Goal: Task Accomplishment & Management: Complete application form

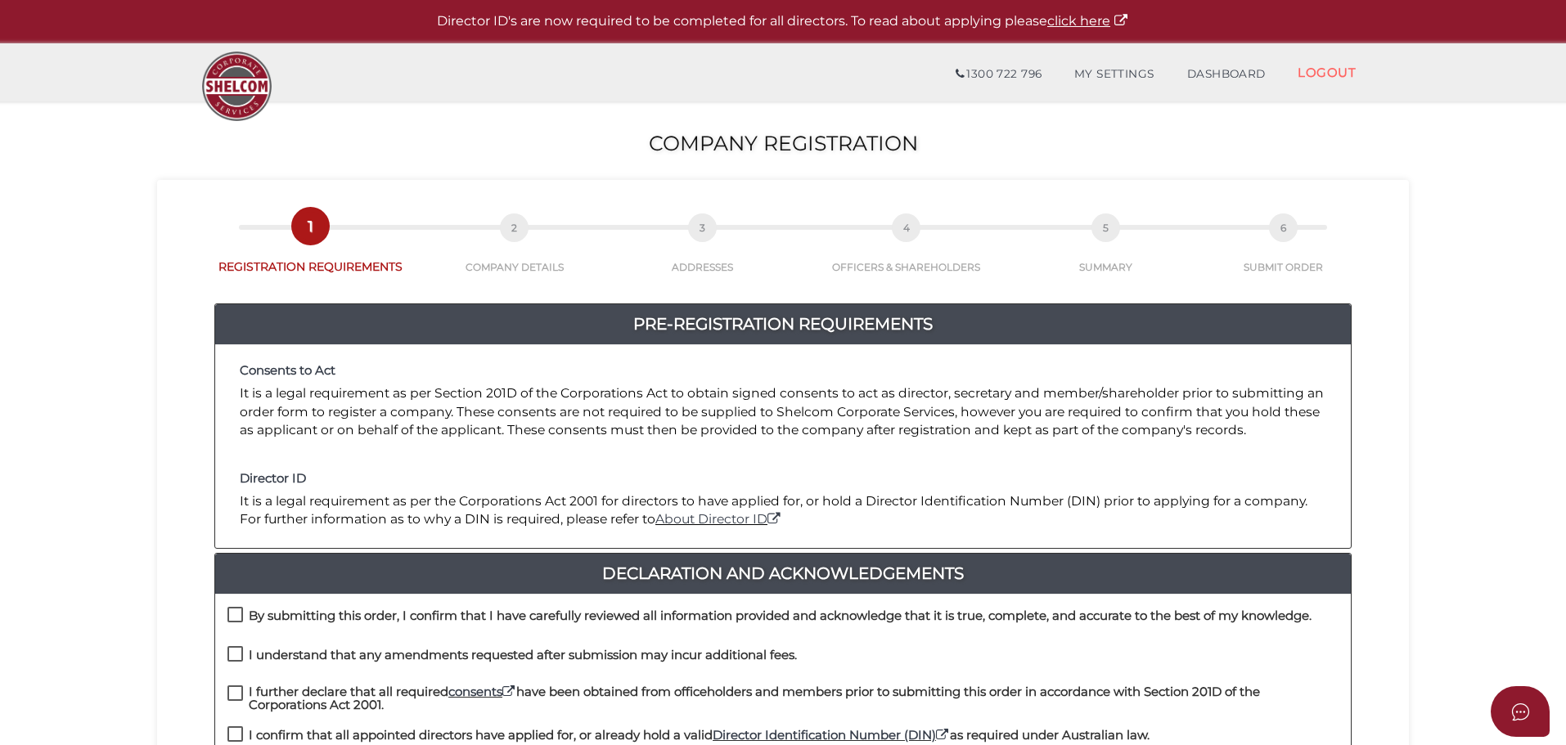
click at [282, 618] on h4 "By submitting this order, I confirm that I have carefully reviewed all informat…" at bounding box center [780, 617] width 1063 height 14
checkbox input "true"
click at [284, 651] on h4 "I understand that any amendments requested after submission may incur additiona…" at bounding box center [523, 656] width 548 height 14
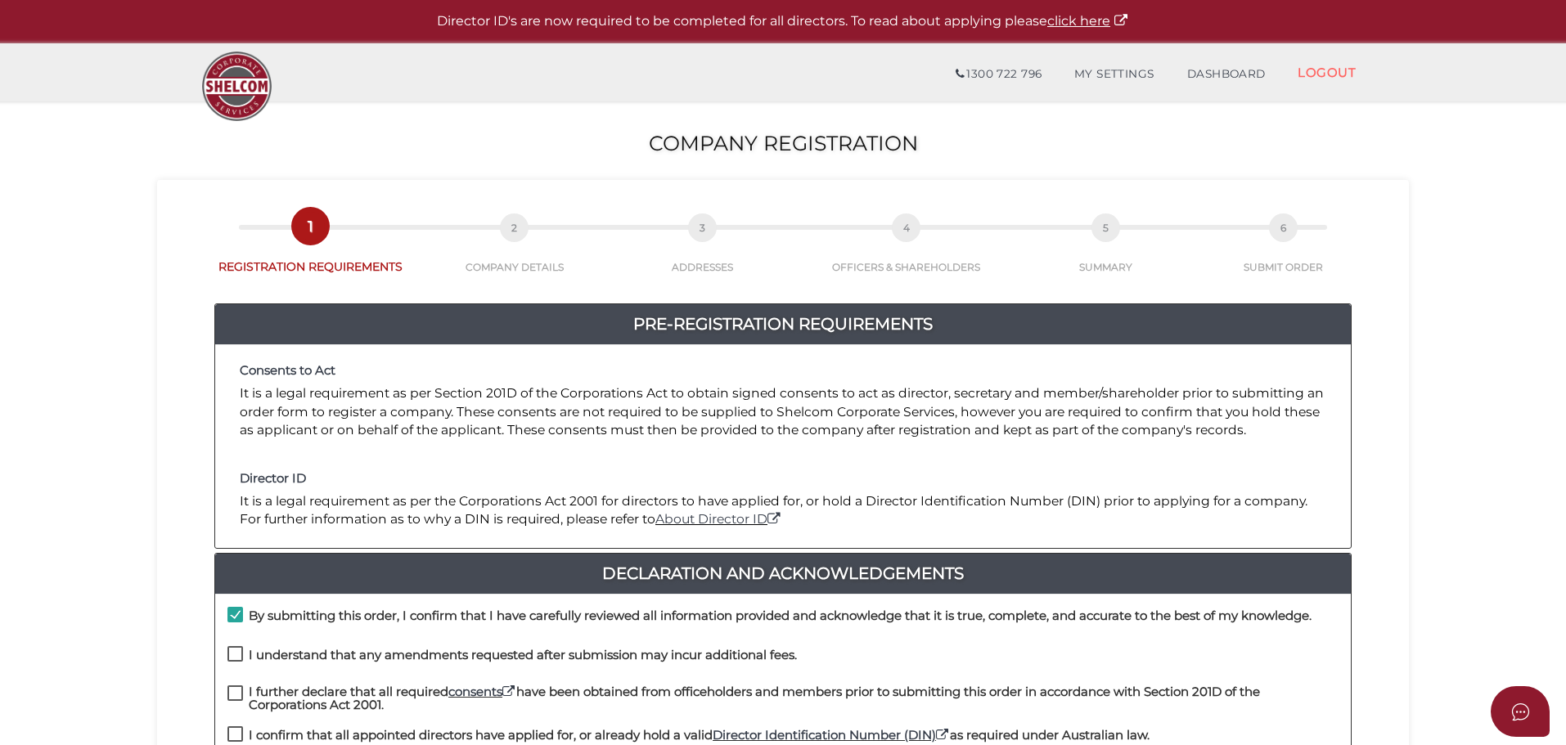
checkbox input "true"
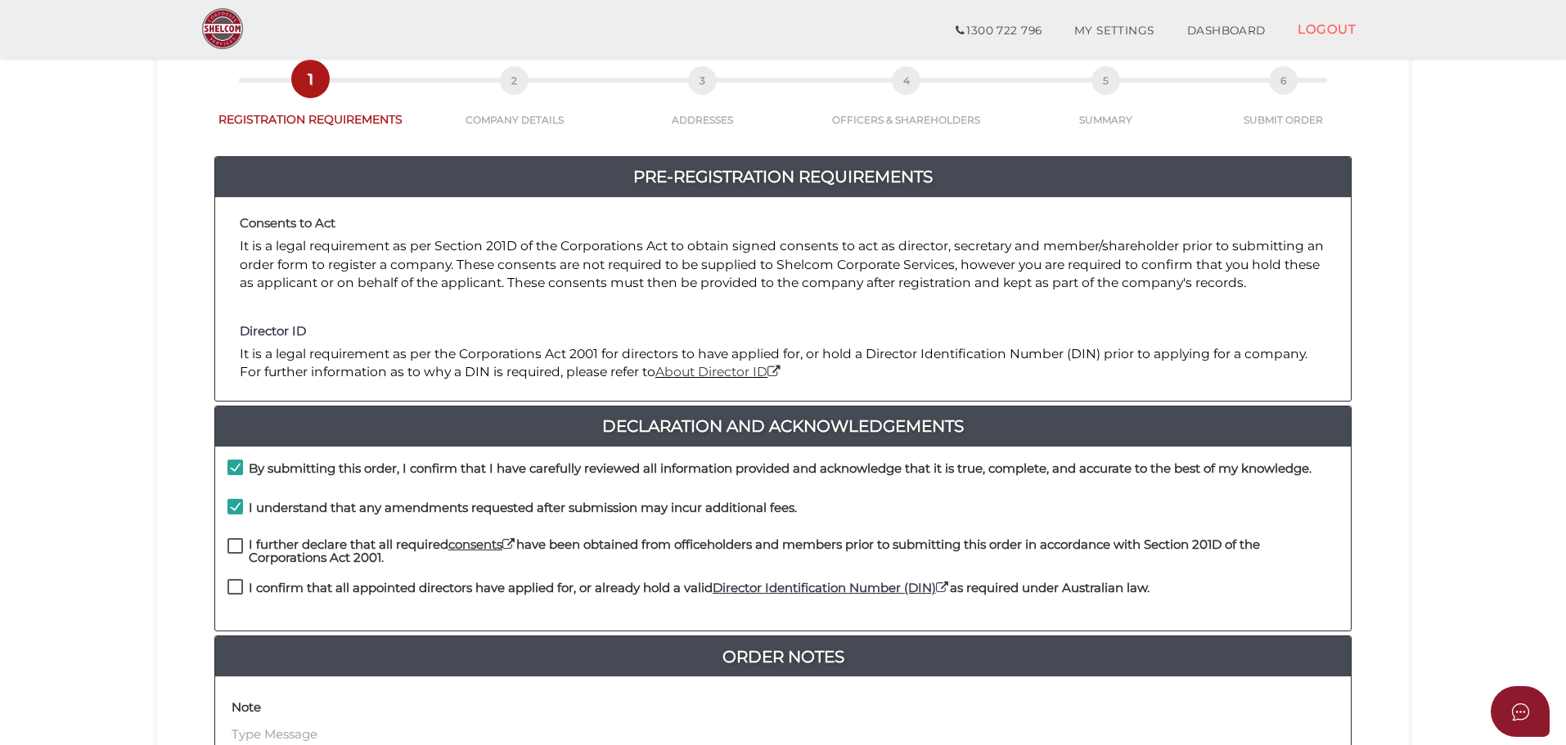
scroll to position [378, 0]
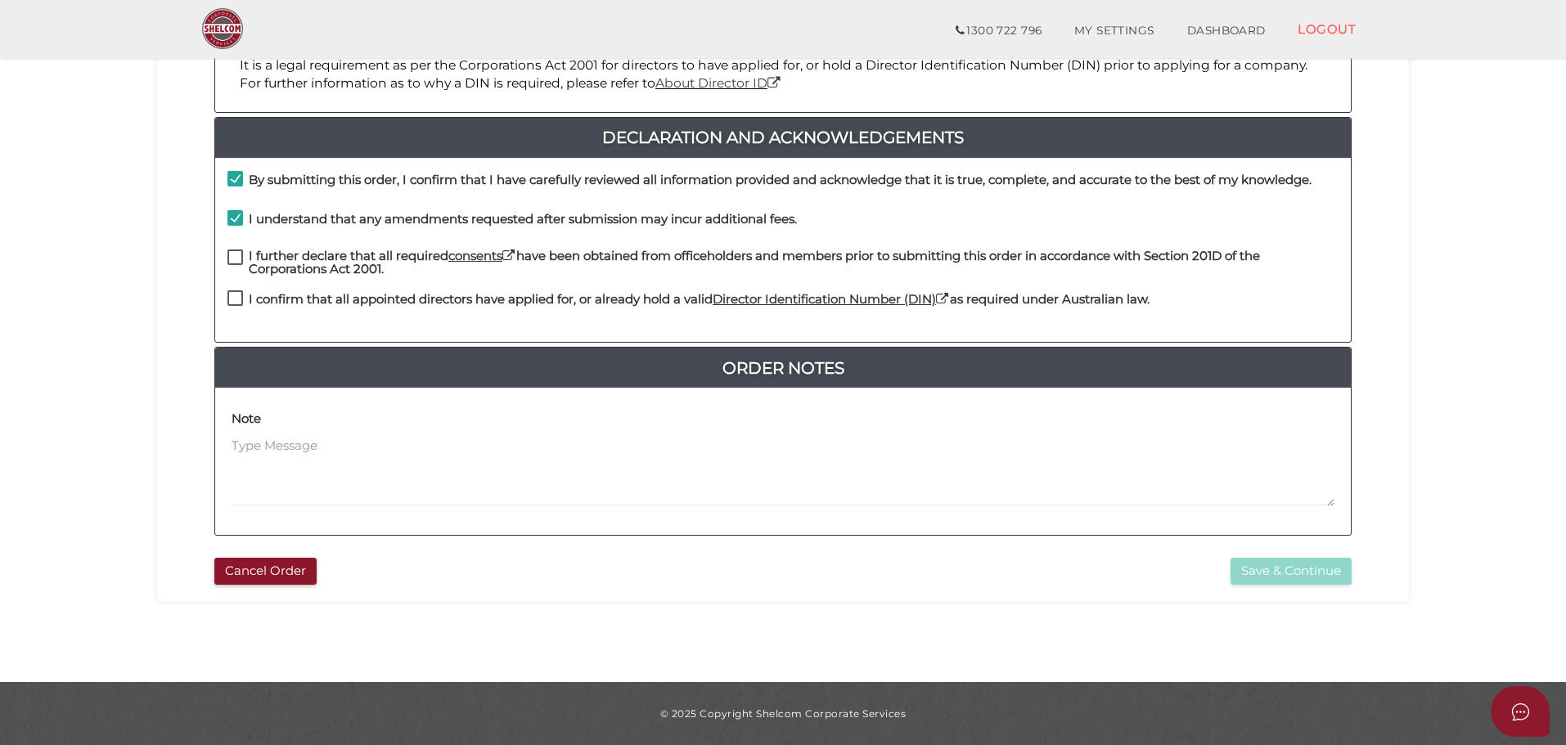
click at [281, 261] on h4 "I further declare that all required consents have been obtained from officehold…" at bounding box center [794, 263] width 1090 height 27
checkbox input "true"
click at [285, 295] on h4 "I confirm that all appointed directors have applied for, or already hold a vali…" at bounding box center [699, 300] width 901 height 14
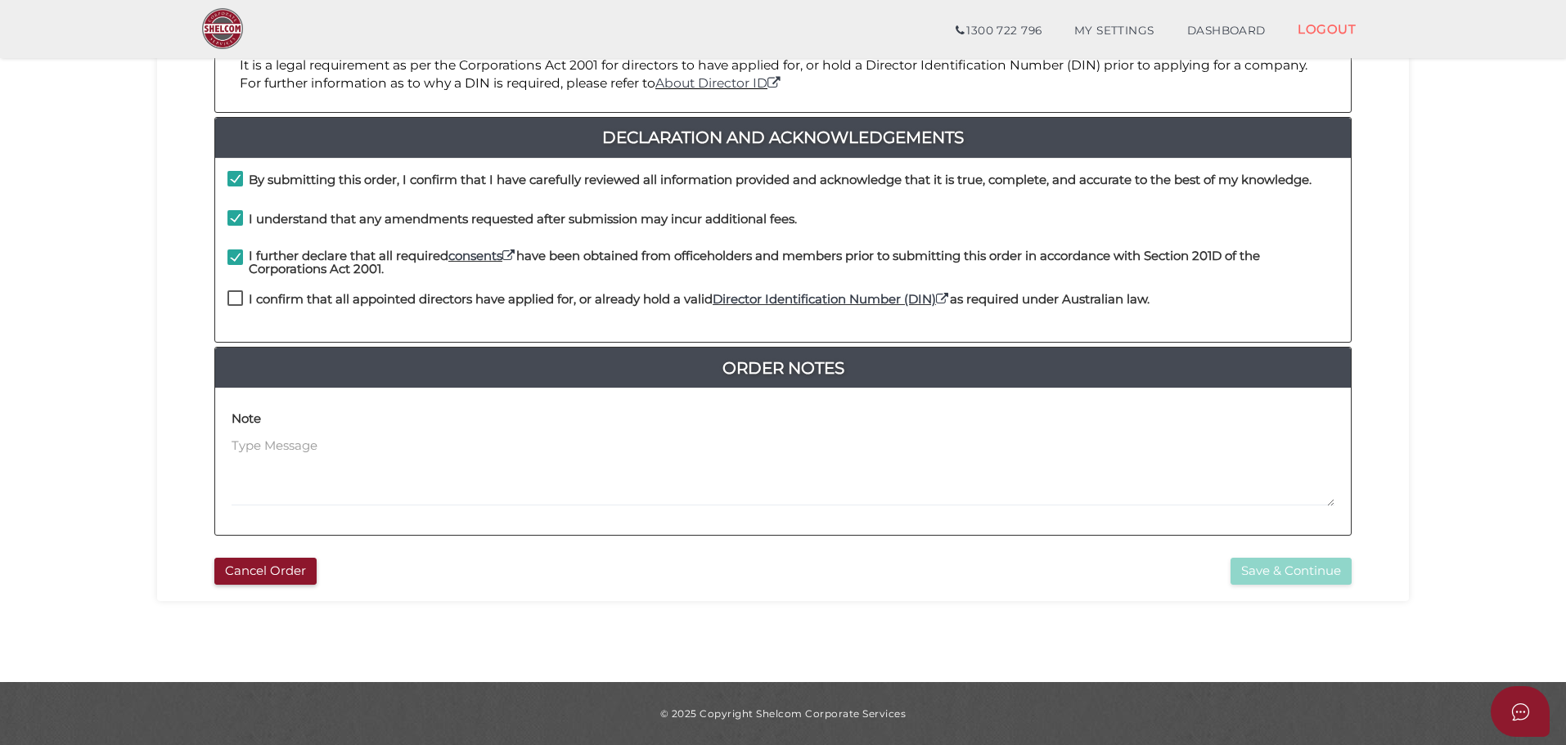
checkbox input "true"
click at [1281, 569] on button "Save & Continue" at bounding box center [1291, 571] width 121 height 27
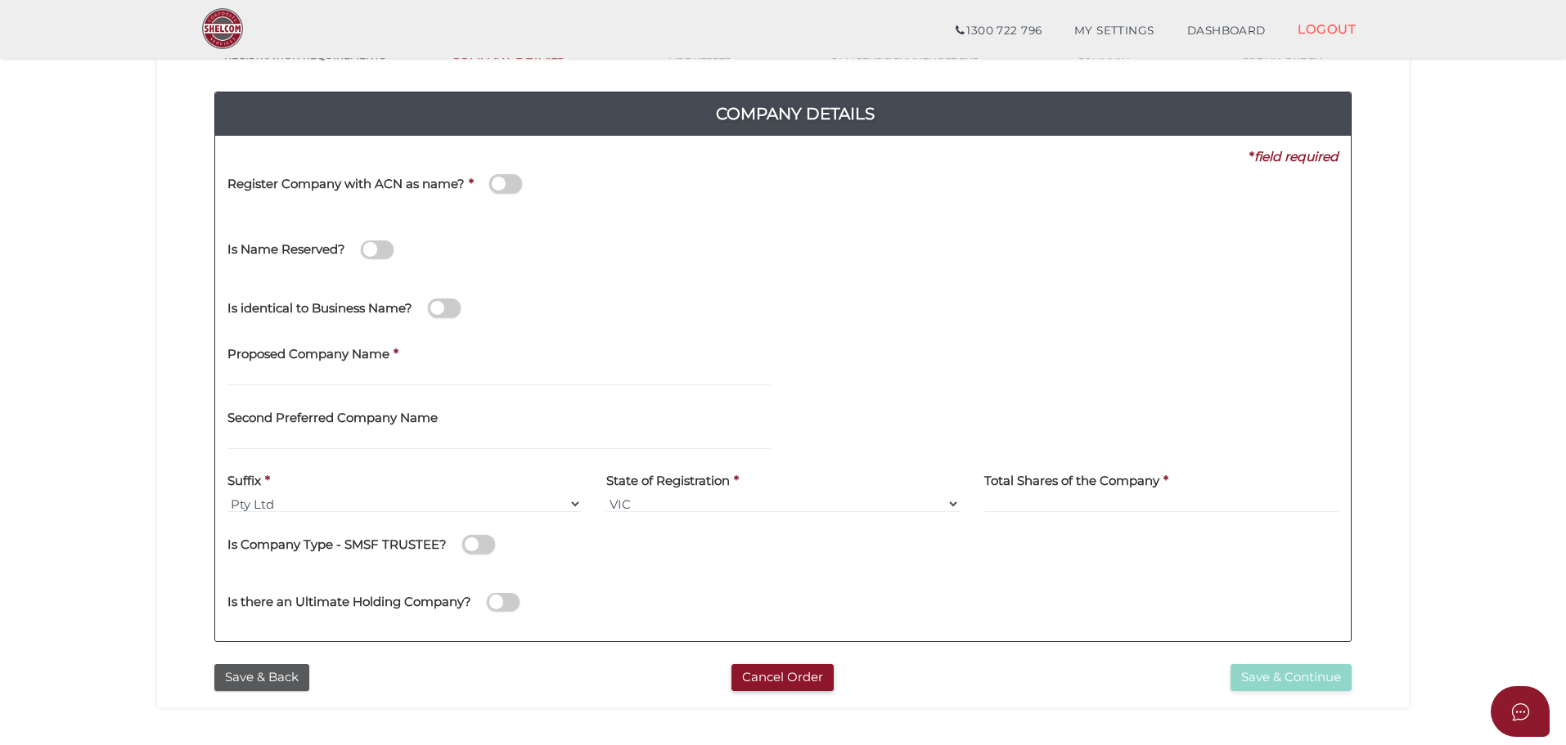
scroll to position [155, 0]
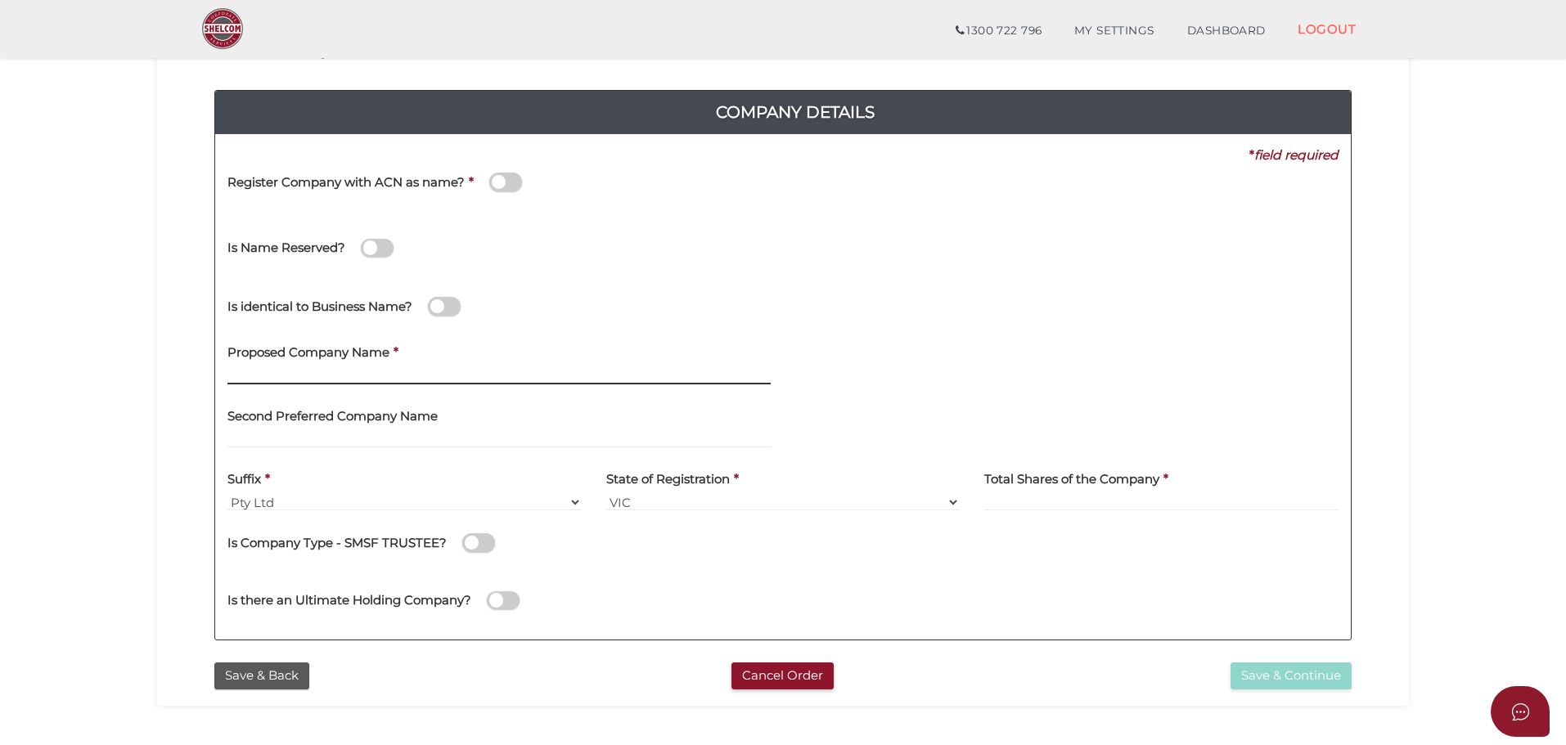
click at [344, 370] on input "text" at bounding box center [498, 376] width 543 height 18
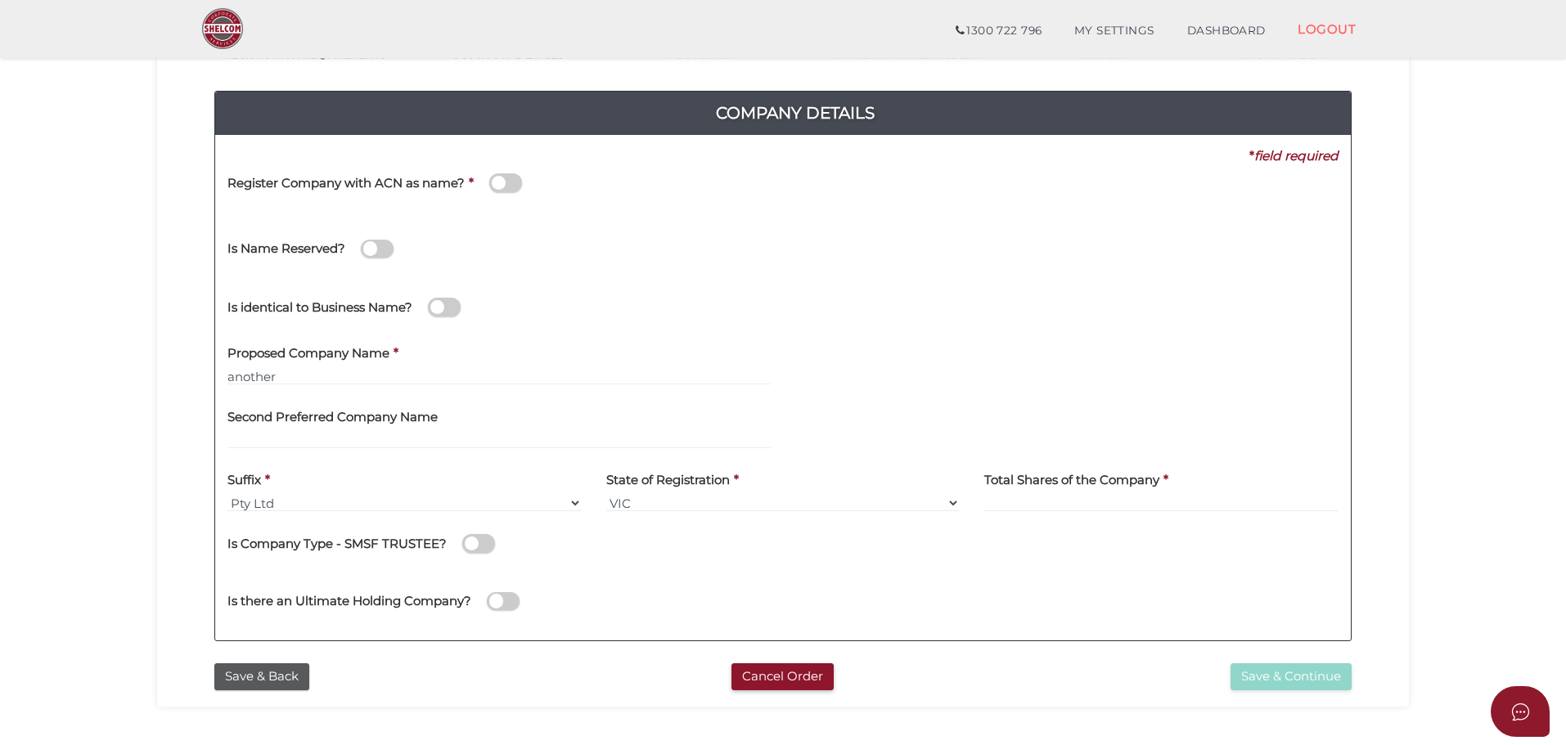
click at [911, 405] on div at bounding box center [1066, 407] width 543 height 18
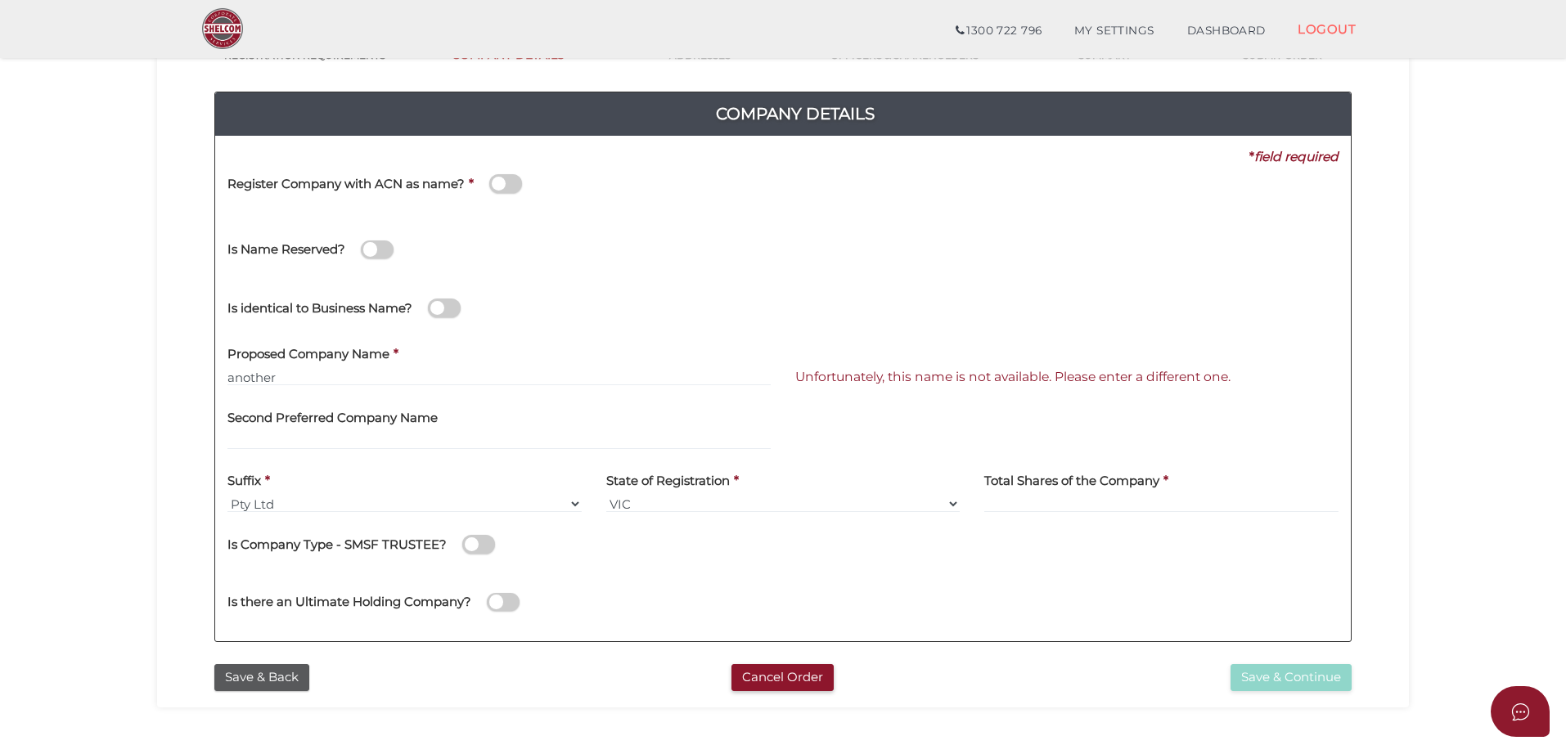
scroll to position [153, 0]
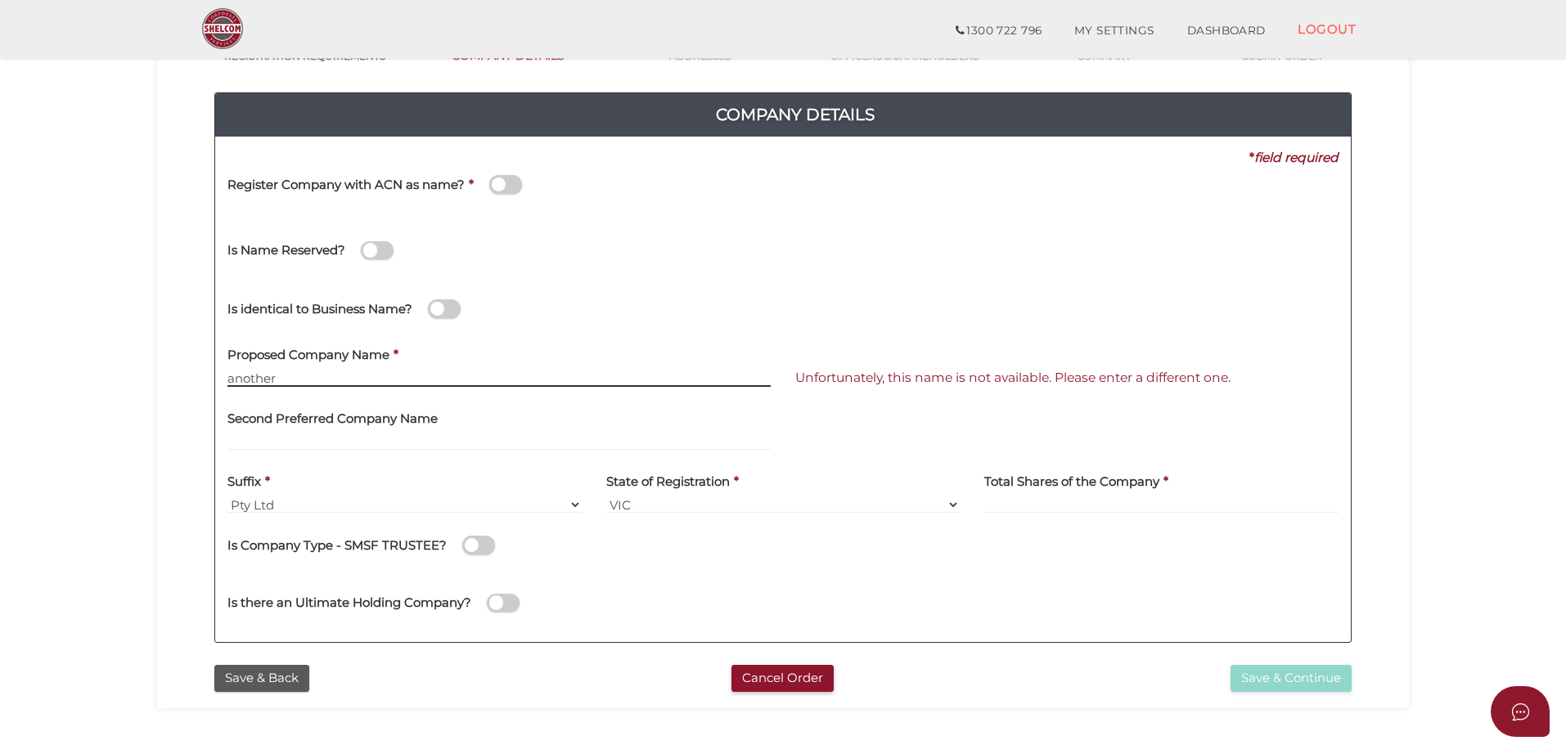
click at [579, 380] on input "another" at bounding box center [498, 378] width 543 height 18
type input "another trust"
click at [938, 167] on div "* field required Register Company with ACN as name? * Is Name Reserved? Did She…" at bounding box center [782, 158] width 1111 height 18
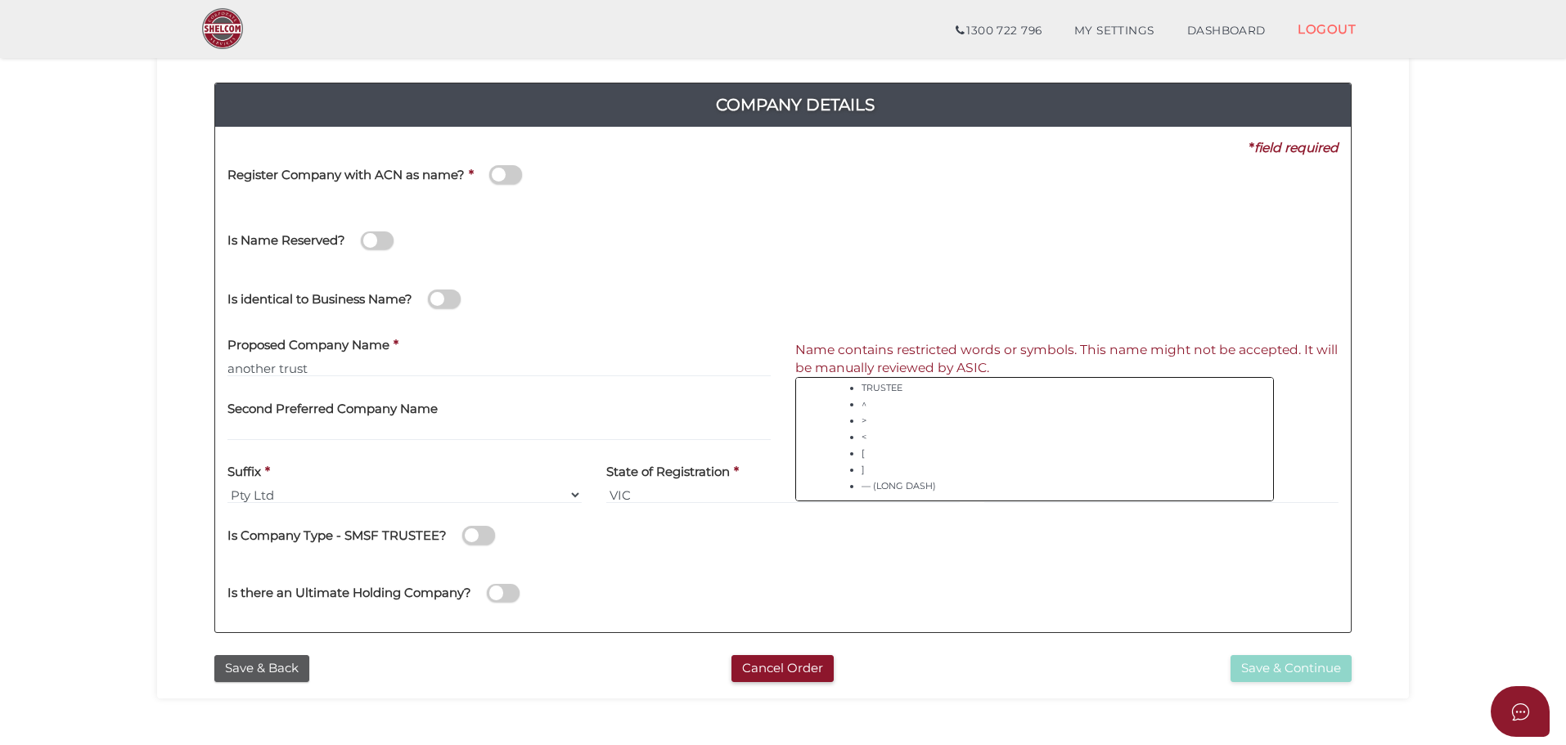
scroll to position [164, 0]
click at [902, 596] on div "Is there an Ultimate Holding Company?" at bounding box center [783, 590] width 1136 height 58
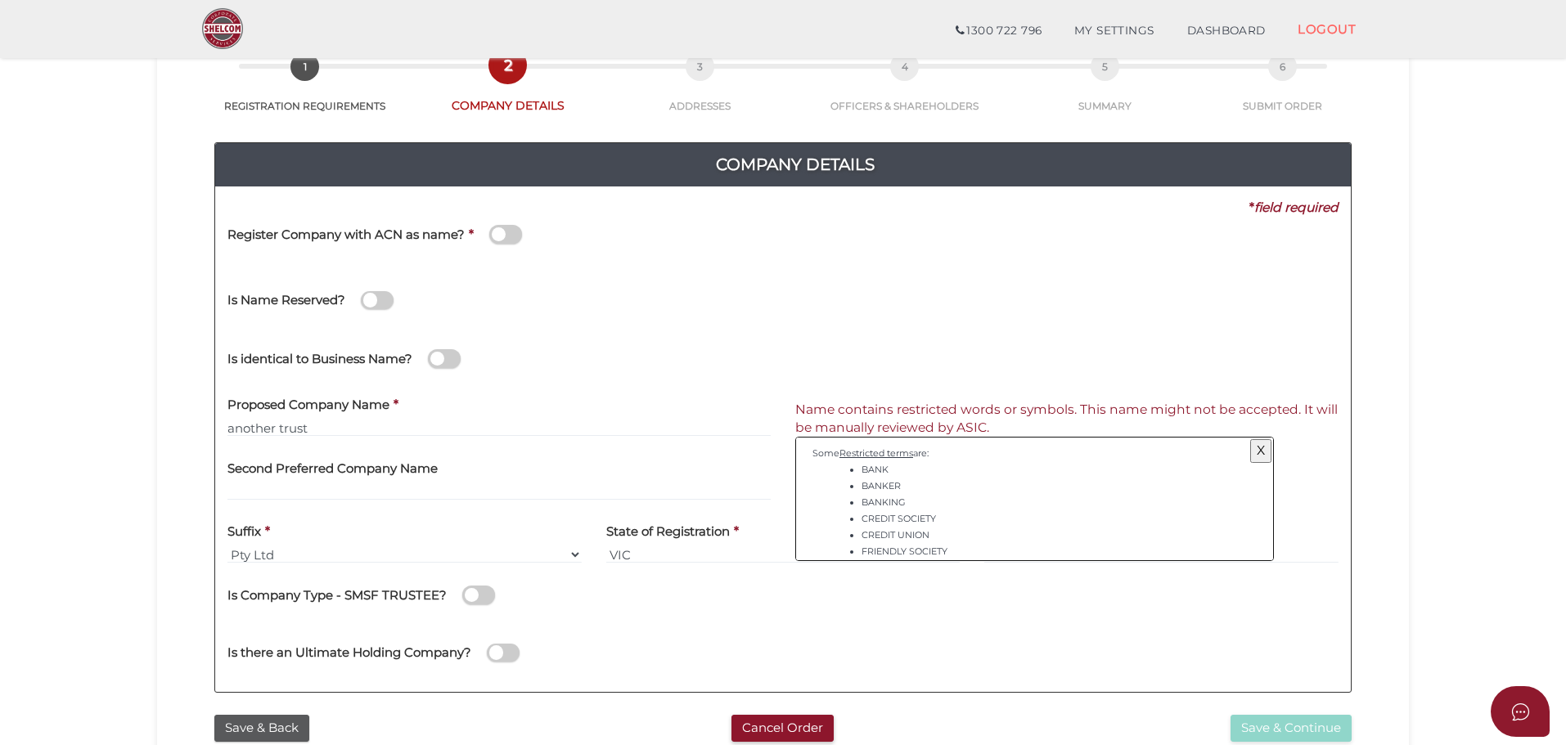
scroll to position [0, 0]
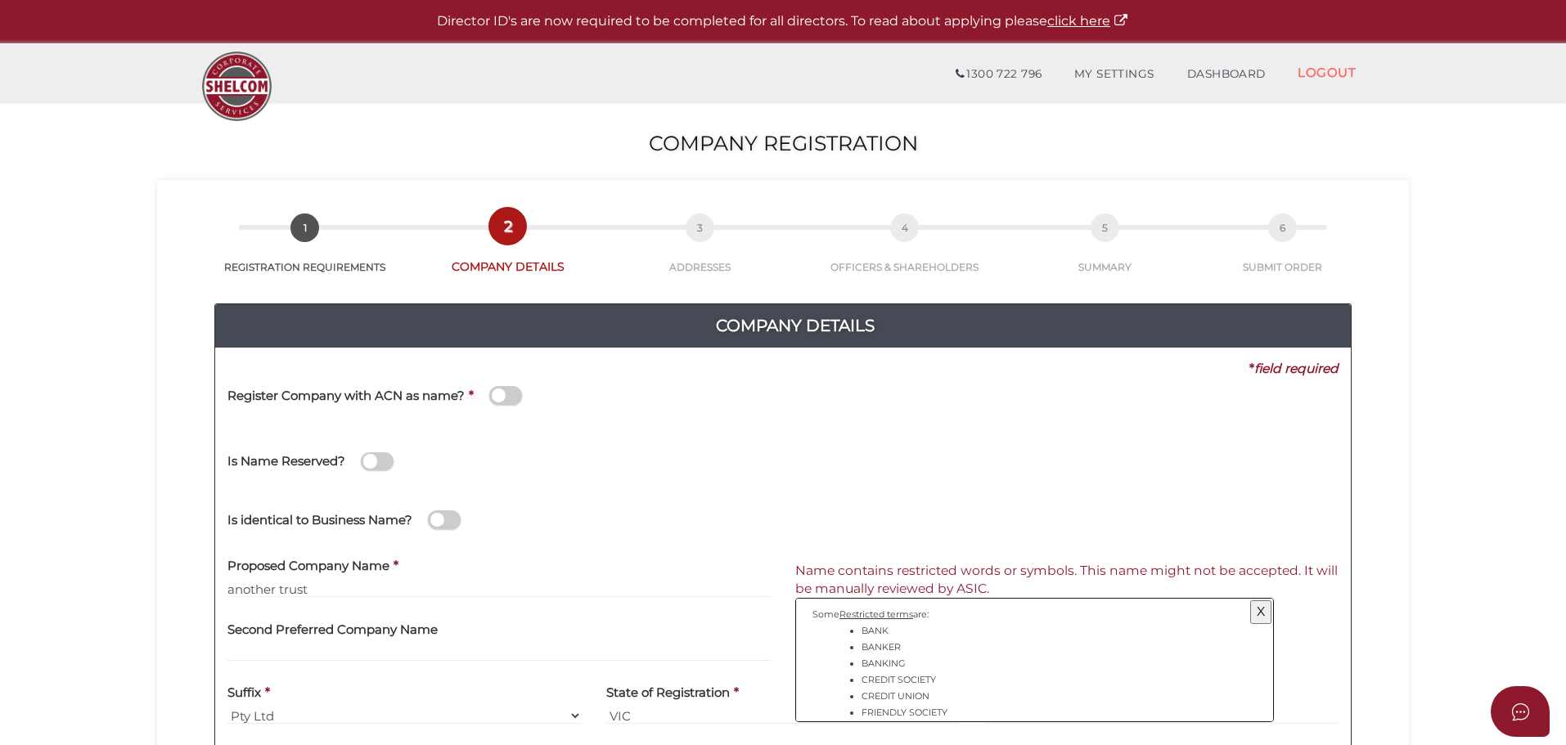
click at [1255, 618] on button "X" at bounding box center [1260, 612] width 21 height 23
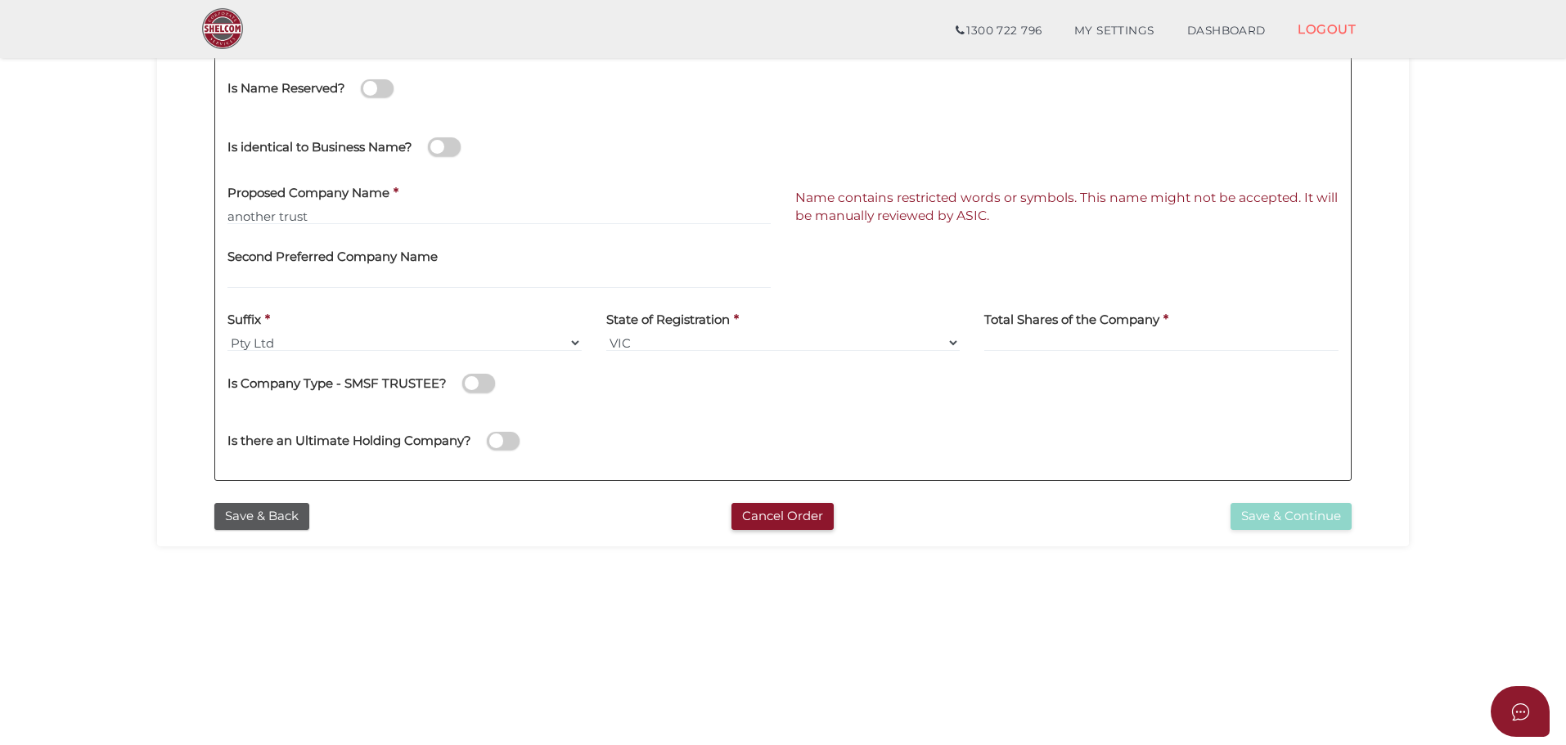
scroll to position [316, 0]
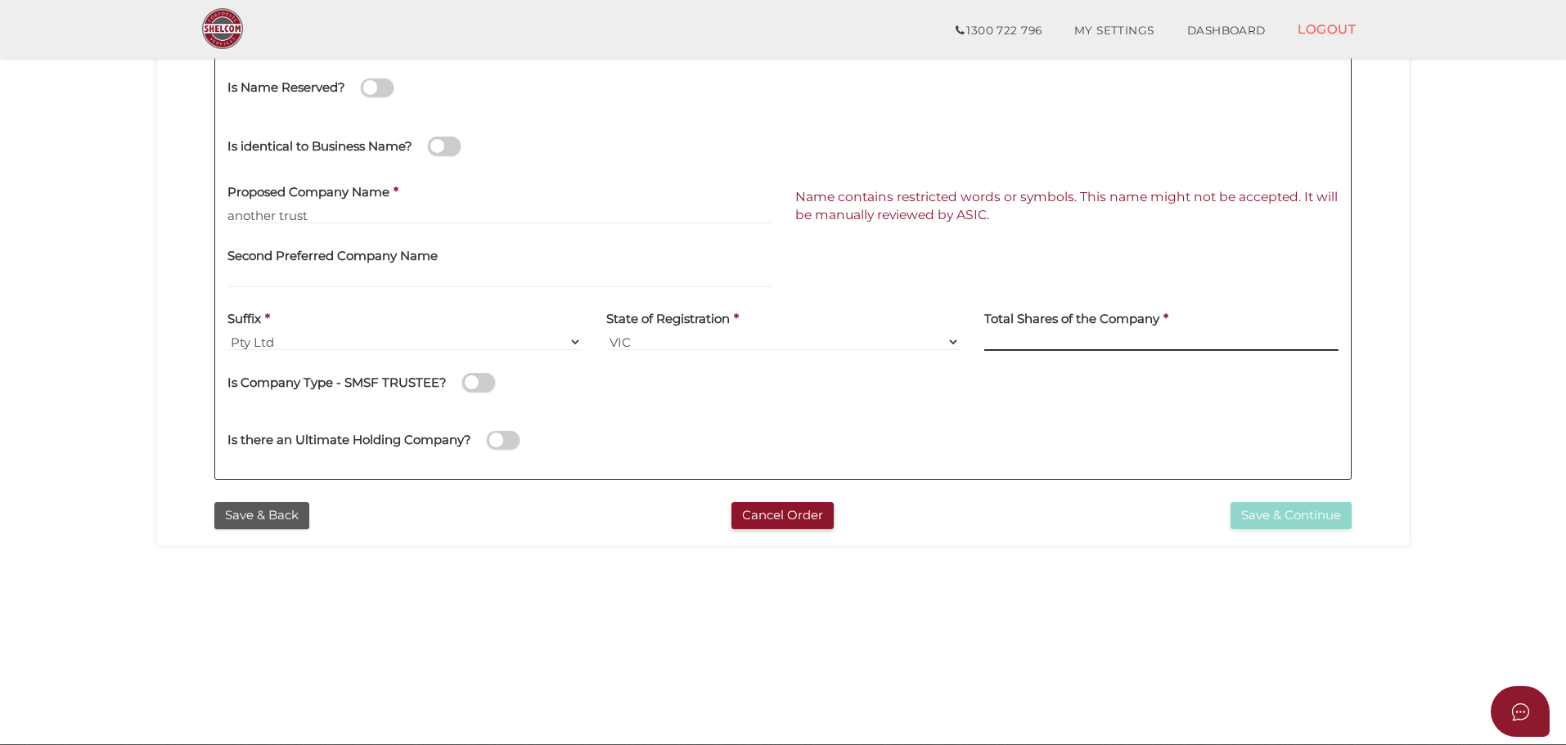
click at [1031, 337] on input at bounding box center [1161, 342] width 354 height 18
type input "1"
click at [1020, 410] on div "Is there an Ultimate Holding Company?" at bounding box center [783, 438] width 1136 height 58
click at [1257, 511] on button "Save & Continue" at bounding box center [1291, 515] width 121 height 27
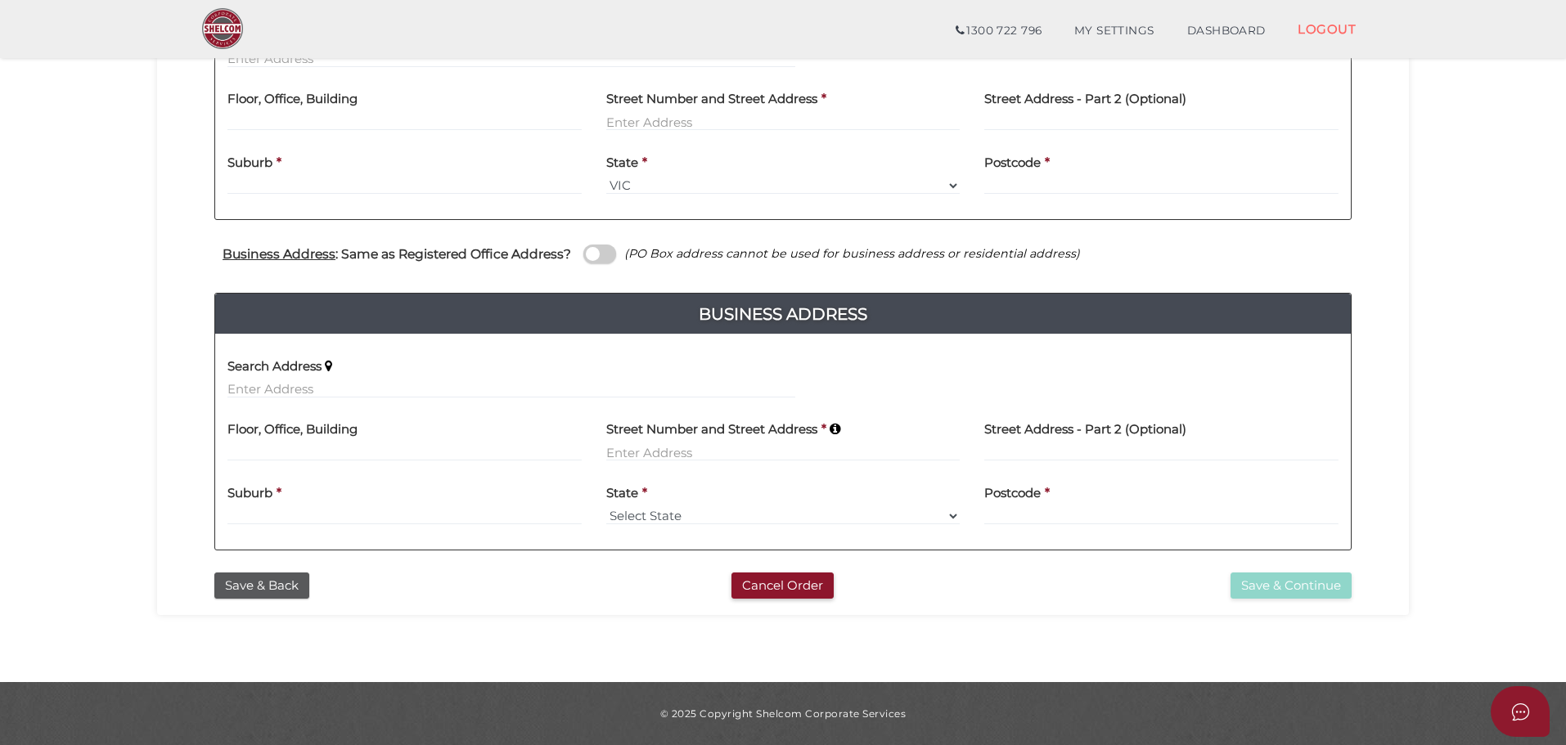
click at [272, 570] on div "Save & Back Cancel Order Save & Continue" at bounding box center [782, 582] width 1227 height 35
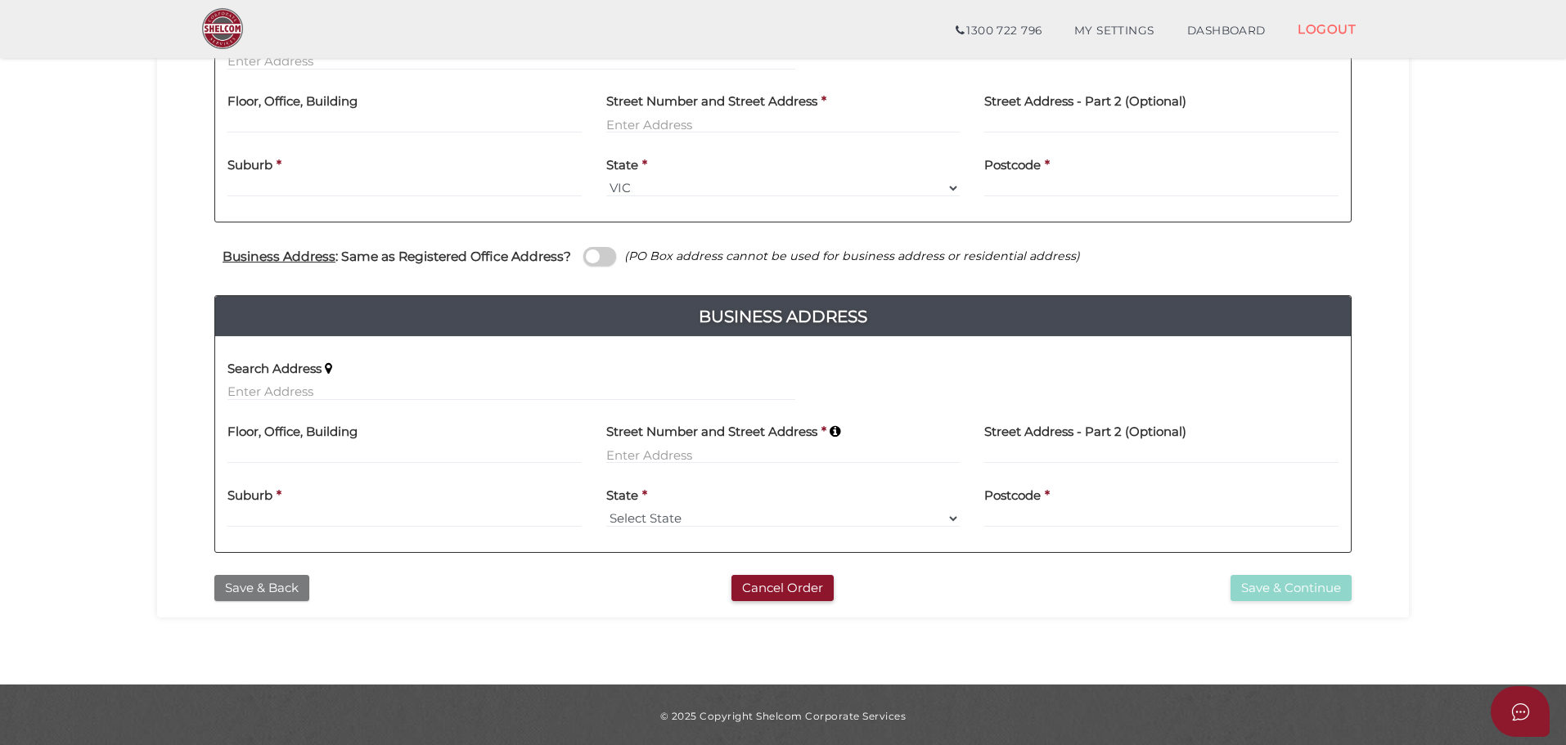
scroll to position [444, 0]
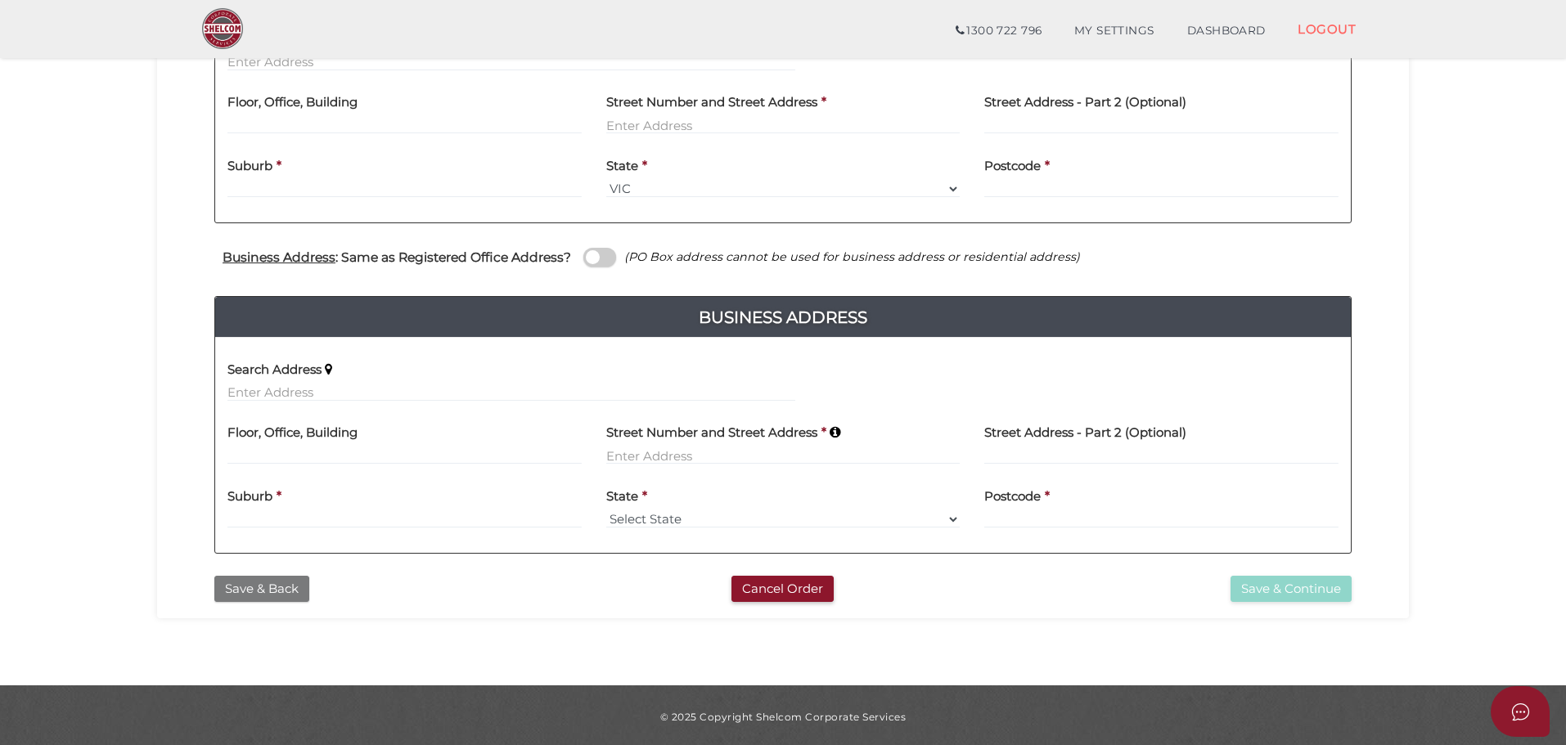
click at [272, 583] on button "Save & Back" at bounding box center [261, 589] width 95 height 27
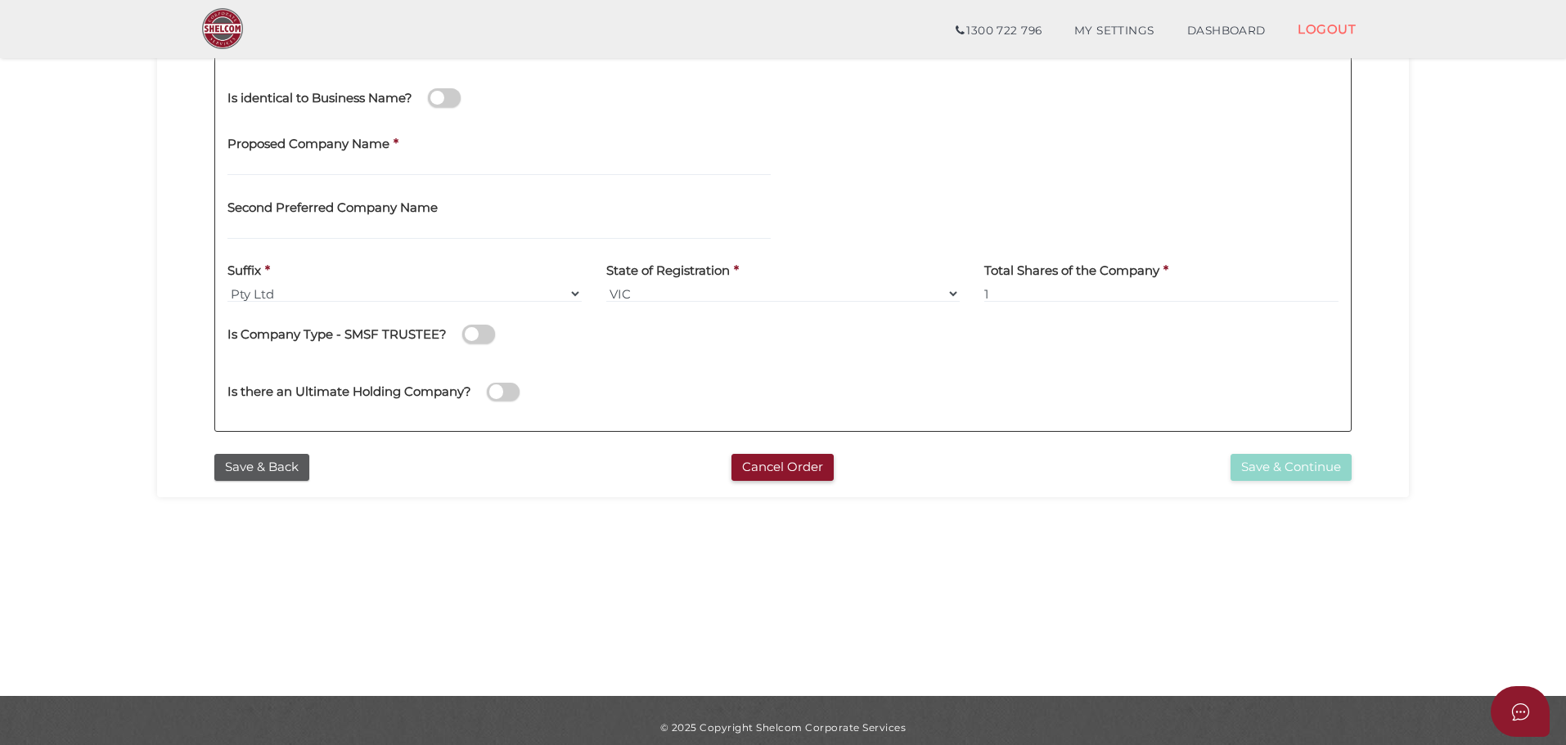
scroll to position [365, 0]
click at [316, 173] on input "text" at bounding box center [498, 166] width 543 height 18
click at [889, 178] on div at bounding box center [1067, 156] width 568 height 64
click at [598, 162] on input "another" at bounding box center [498, 166] width 543 height 18
click at [924, 191] on div at bounding box center [1066, 196] width 543 height 18
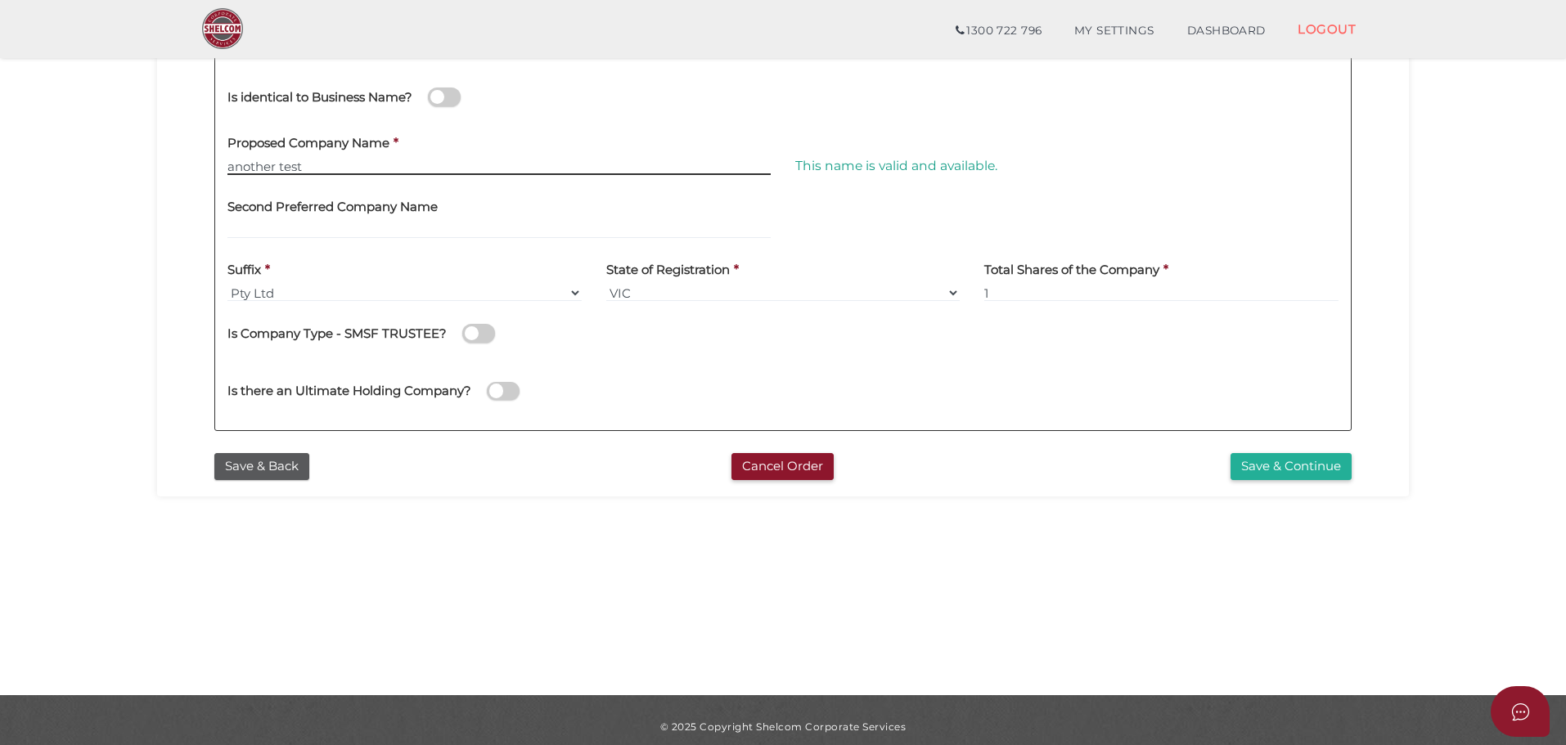
click at [619, 160] on input "another test" at bounding box center [498, 166] width 543 height 18
type input "another trust"
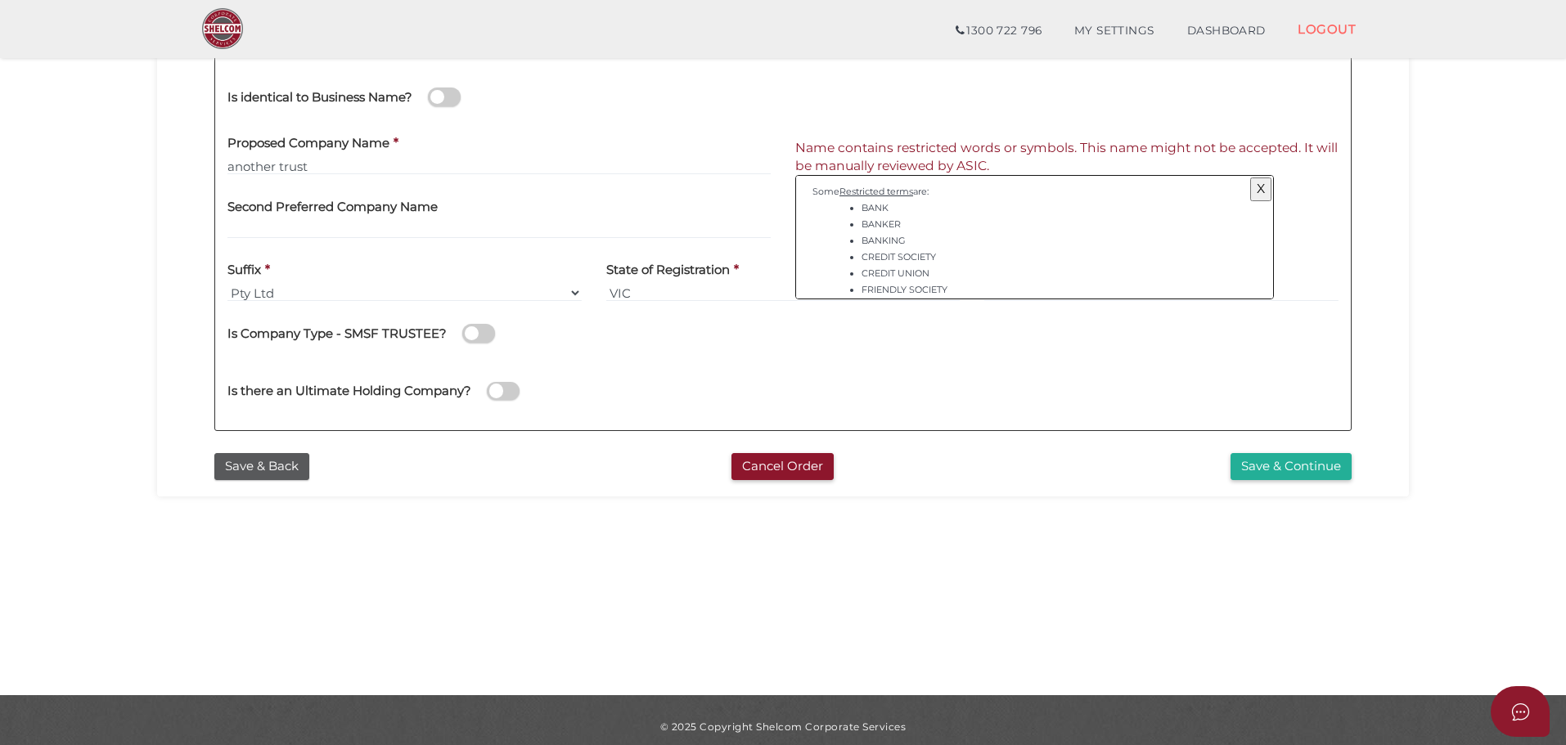
click at [1054, 388] on div "Is there an Ultimate Holding Company?" at bounding box center [783, 389] width 1136 height 58
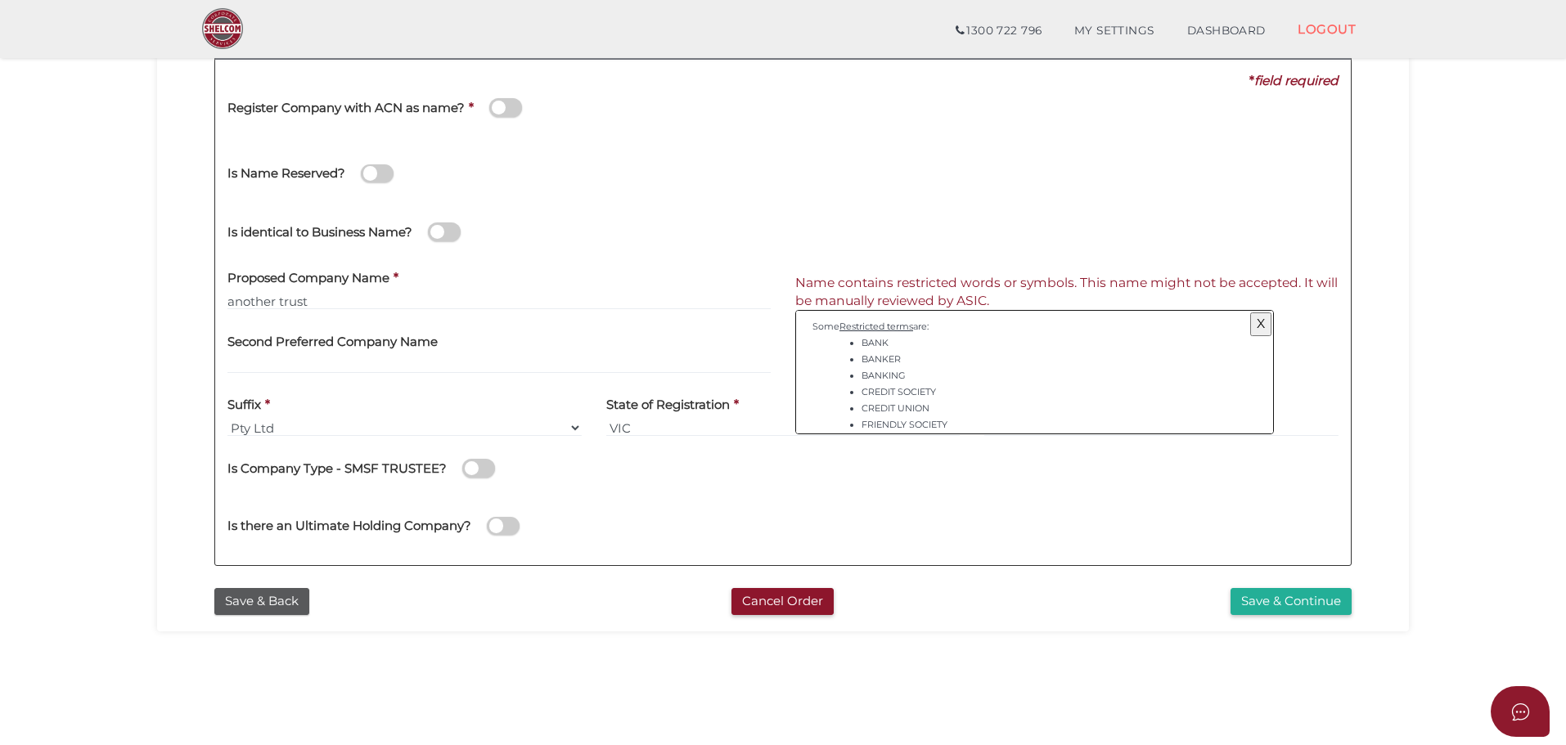
scroll to position [0, 0]
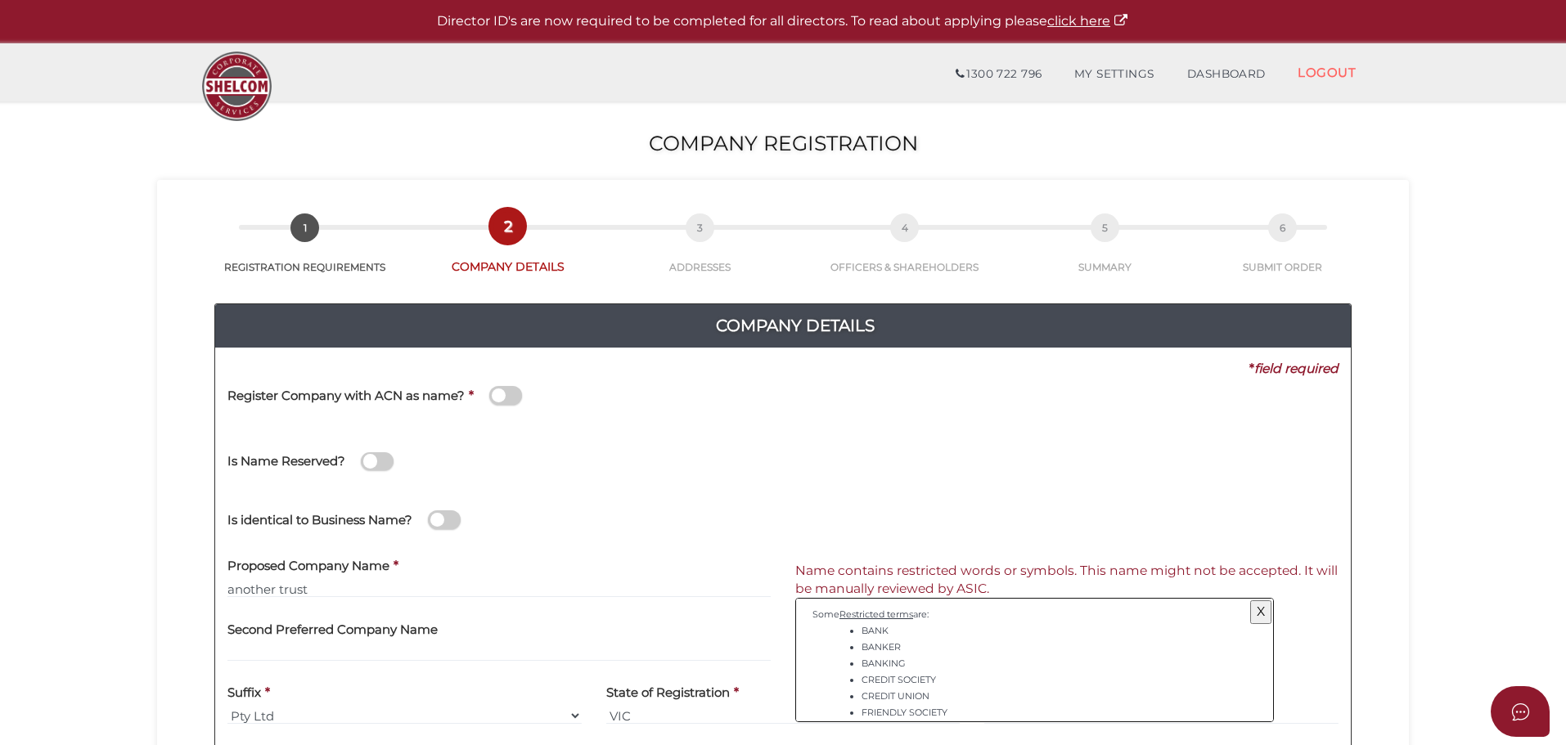
click at [1262, 612] on button "X" at bounding box center [1260, 612] width 21 height 23
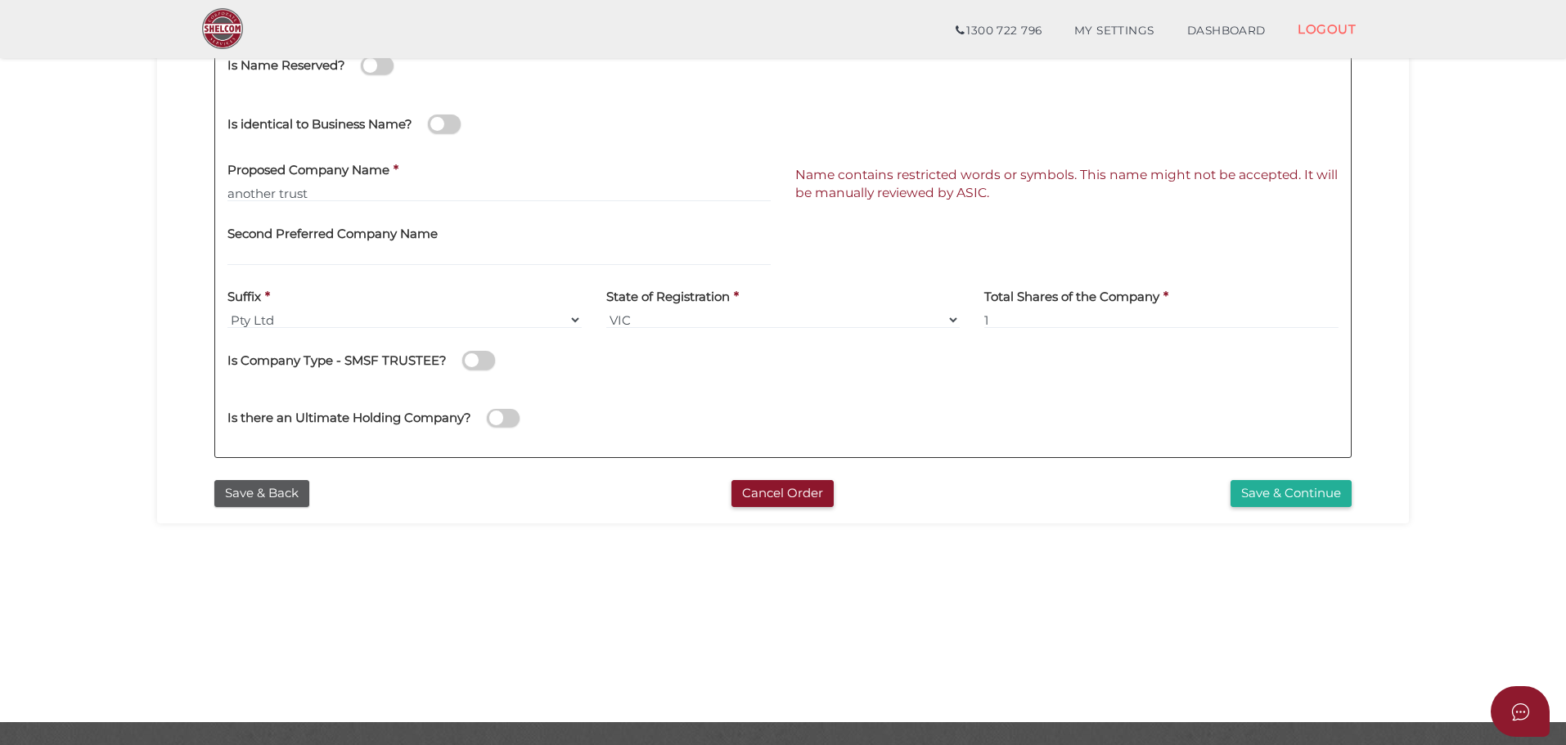
scroll to position [378, 0]
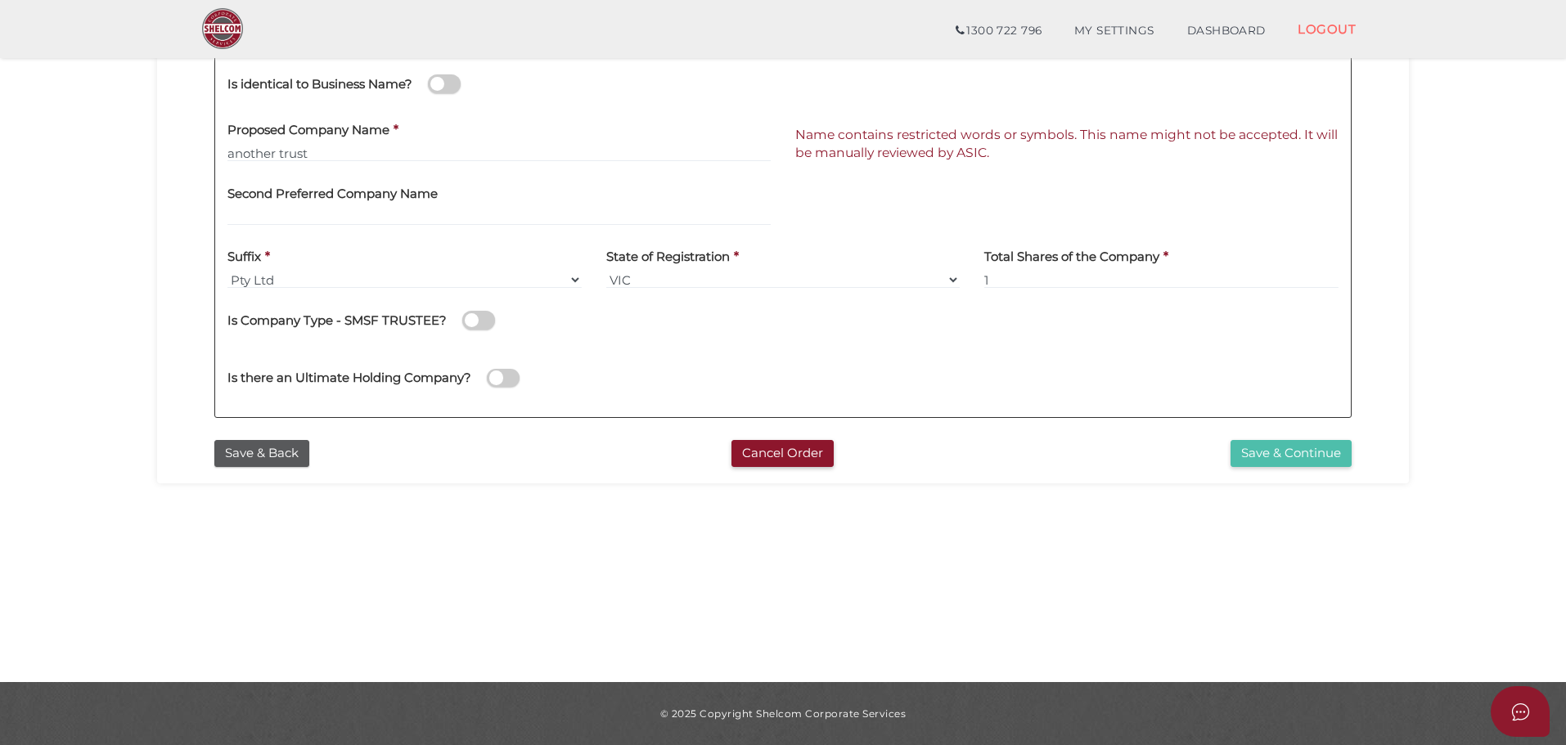
click at [1281, 460] on button "Save & Continue" at bounding box center [1291, 453] width 121 height 27
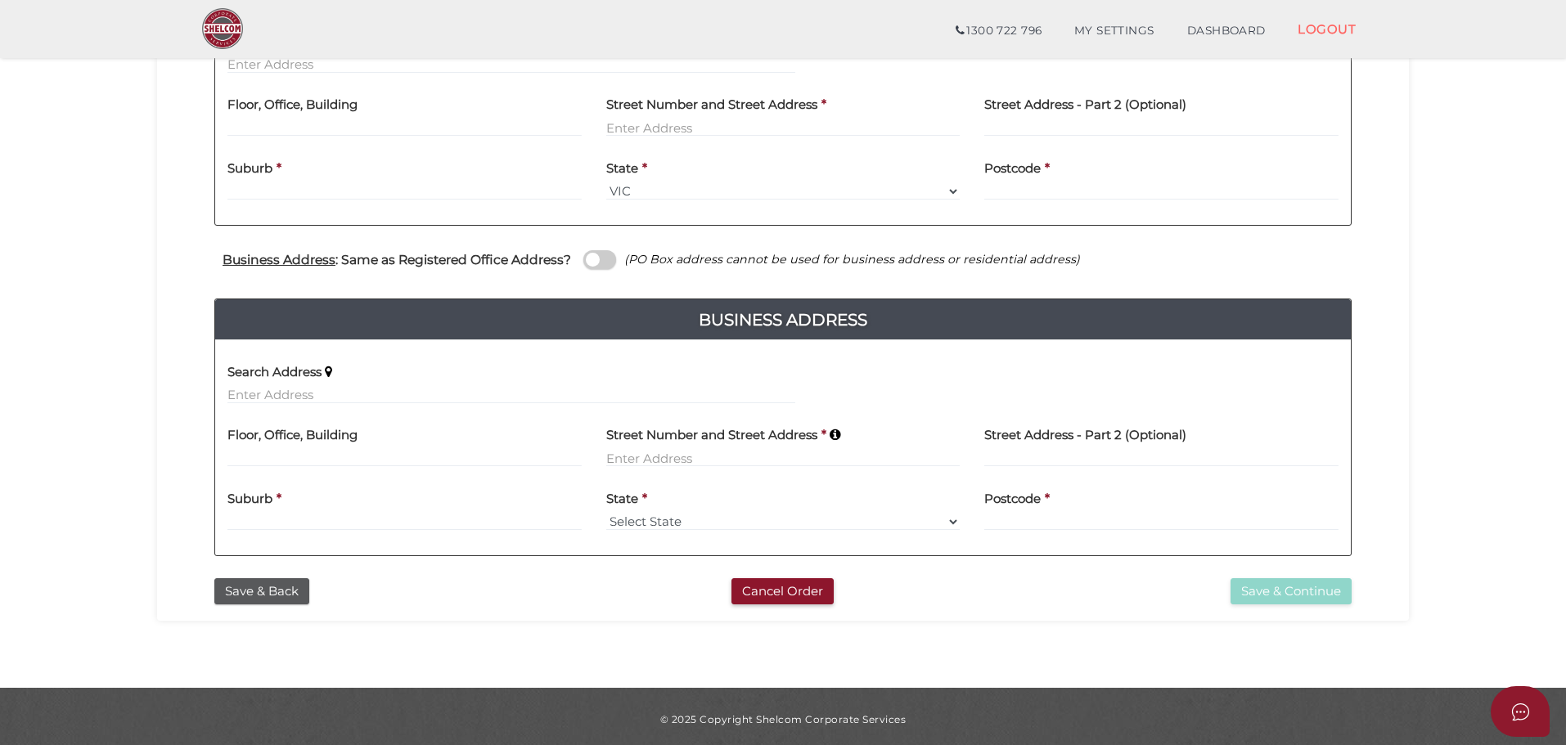
scroll to position [448, 0]
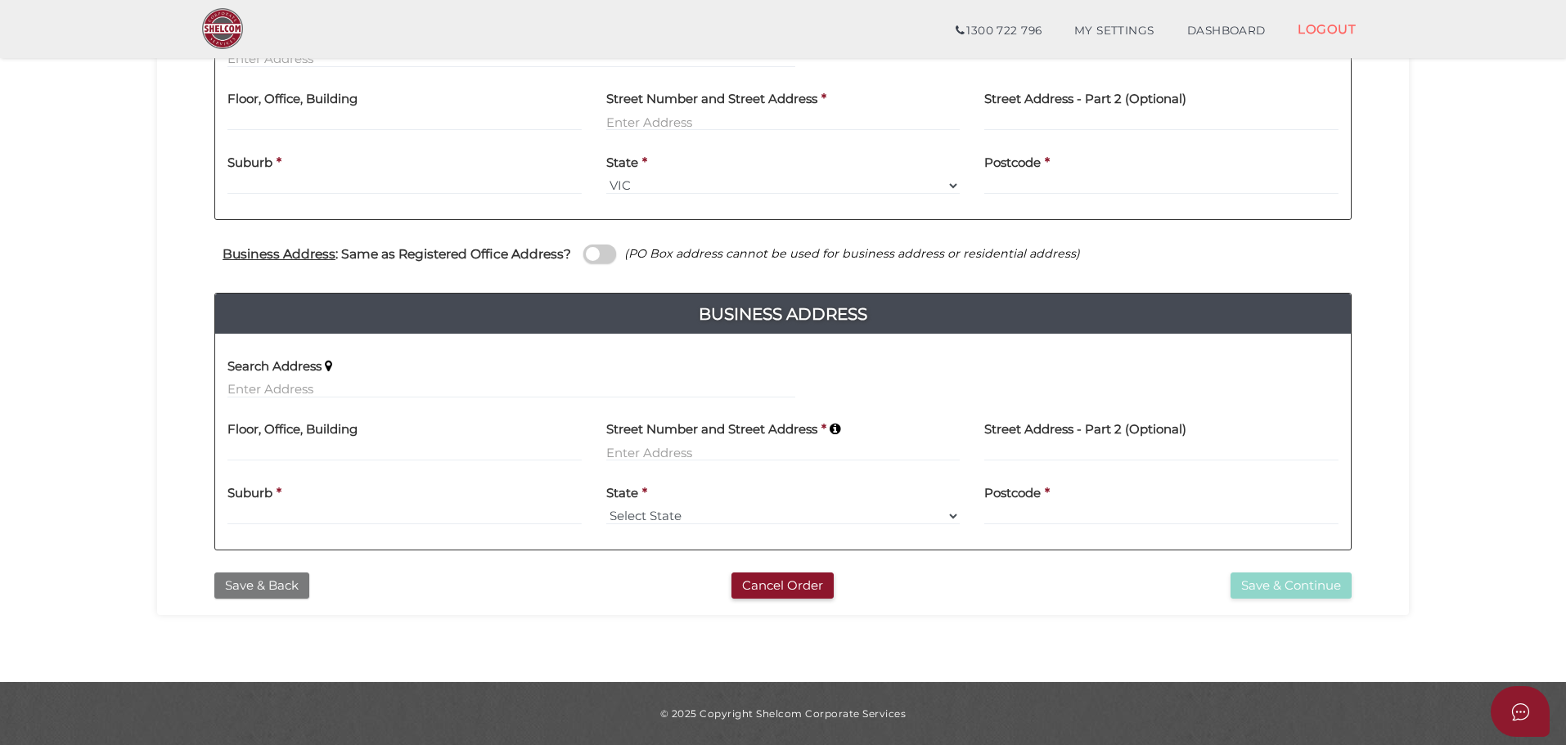
click at [273, 595] on button "Save & Back" at bounding box center [261, 586] width 95 height 27
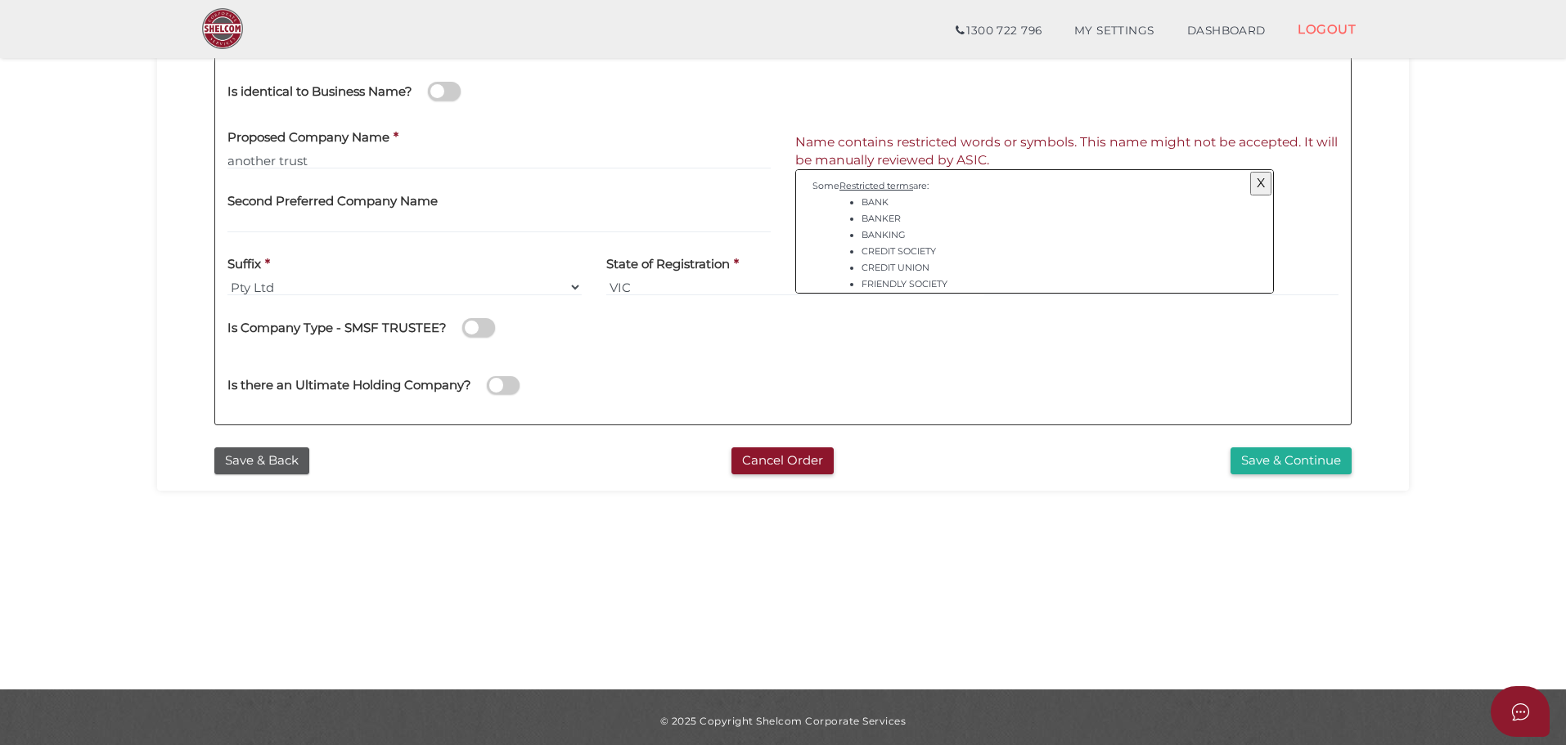
scroll to position [378, 0]
